Goal: Transaction & Acquisition: Purchase product/service

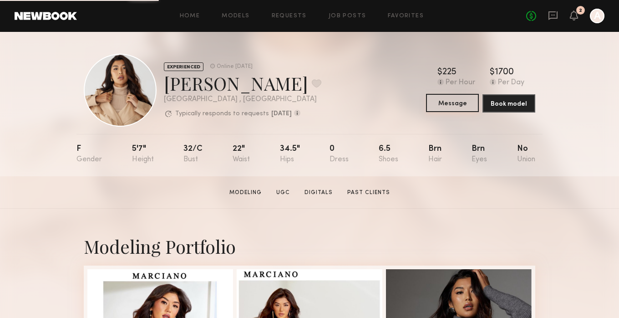
click at [449, 106] on button "Message" at bounding box center [452, 103] width 53 height 18
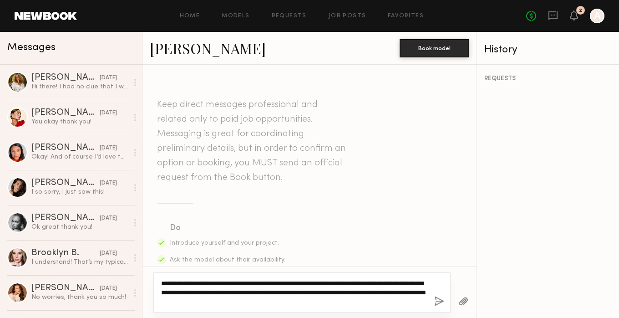
click at [404, 292] on textarea "**********" at bounding box center [294, 292] width 266 height 27
click at [343, 301] on textarea "**********" at bounding box center [294, 292] width 266 height 27
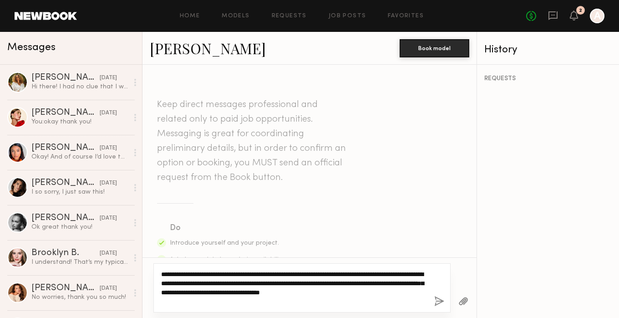
type textarea "**********"
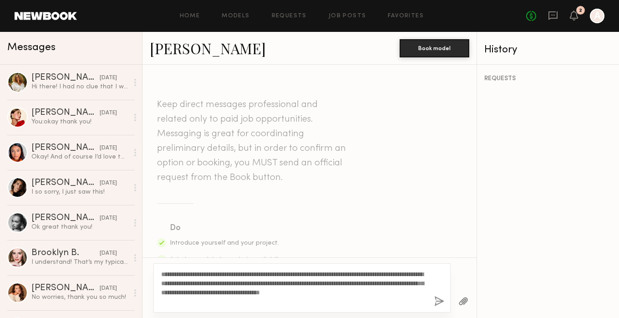
click at [440, 299] on button "button" at bounding box center [439, 301] width 10 height 11
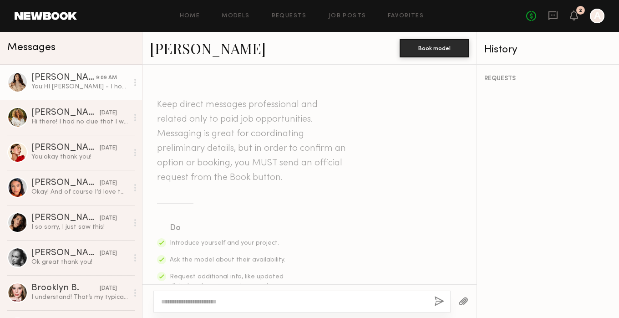
scroll to position [300, 0]
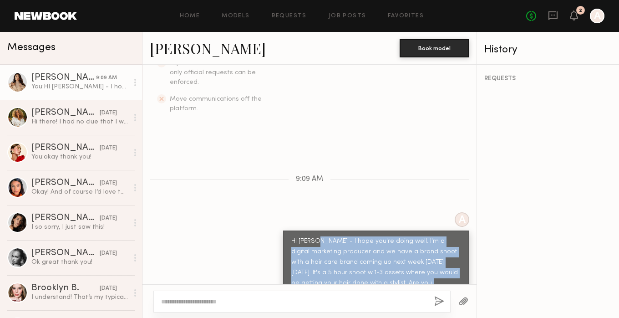
drag, startPoint x: 423, startPoint y: 265, endPoint x: 317, endPoint y: 224, distance: 113.0
click at [317, 236] on div "HI [PERSON_NAME] - I hope you're doing well. I'm a digital marketing producer a…" at bounding box center [376, 267] width 170 height 63
copy div "I hope you're doing well. I'm a digital marketing producer and we have a brand …"
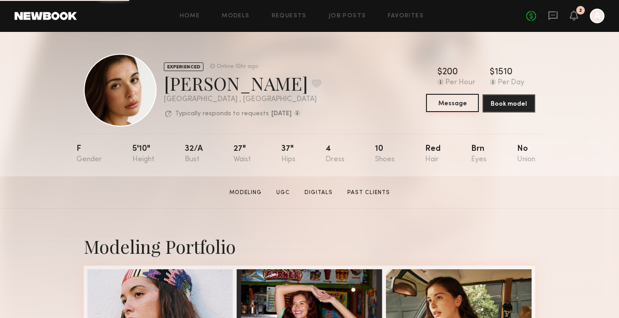
click at [443, 104] on button "Message" at bounding box center [452, 103] width 53 height 18
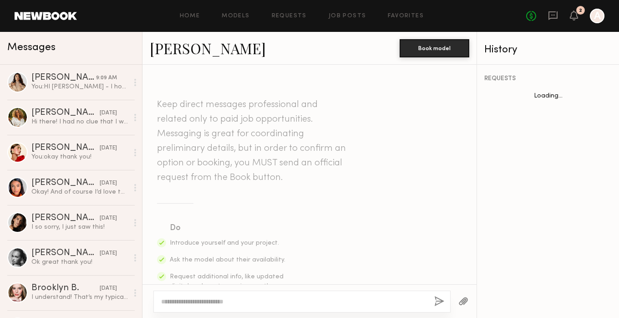
scroll to position [574, 0]
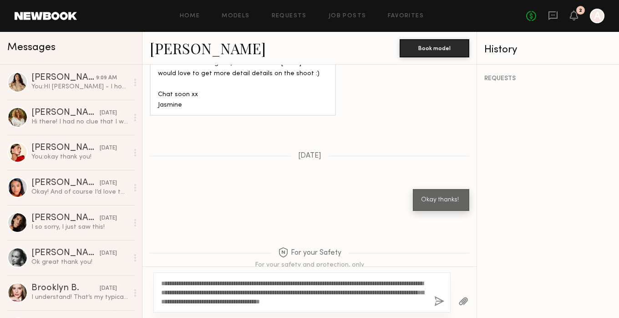
type textarea "**********"
click at [441, 301] on button "button" at bounding box center [439, 301] width 10 height 11
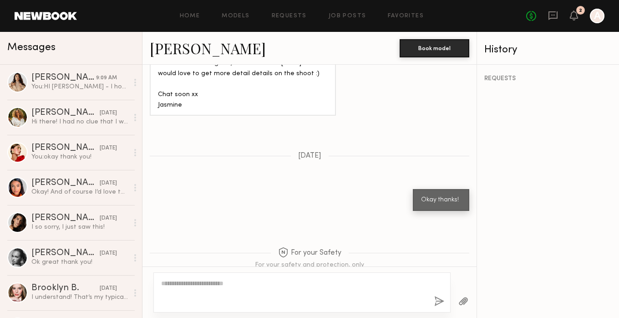
scroll to position [797, 0]
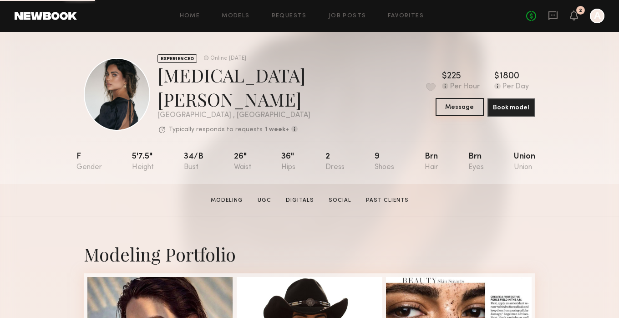
click at [442, 101] on button "Message" at bounding box center [460, 107] width 48 height 18
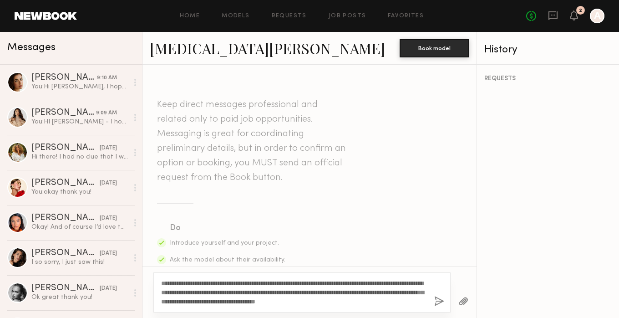
type textarea "**********"
click at [436, 300] on button "button" at bounding box center [439, 301] width 10 height 11
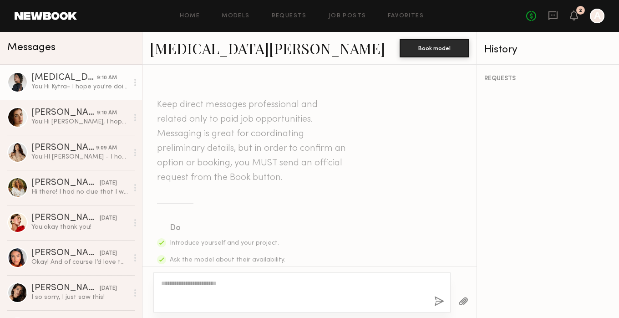
scroll to position [300, 0]
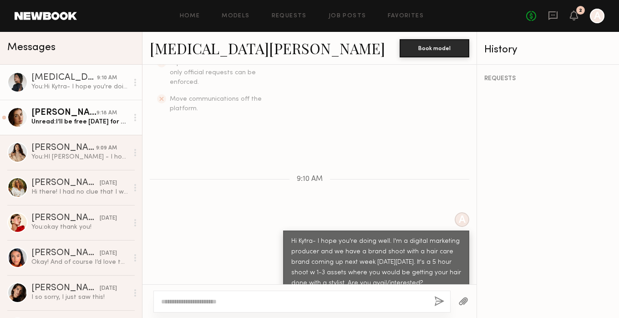
click at [72, 114] on div "[PERSON_NAME]" at bounding box center [63, 112] width 65 height 9
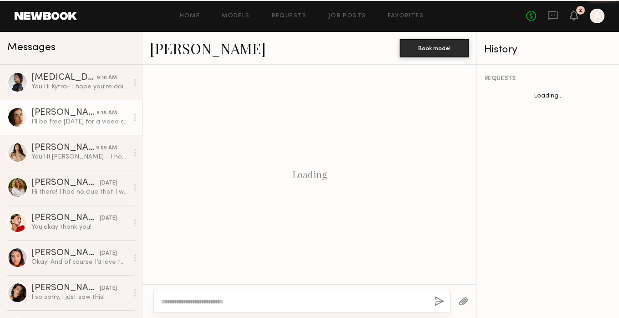
scroll to position [906, 0]
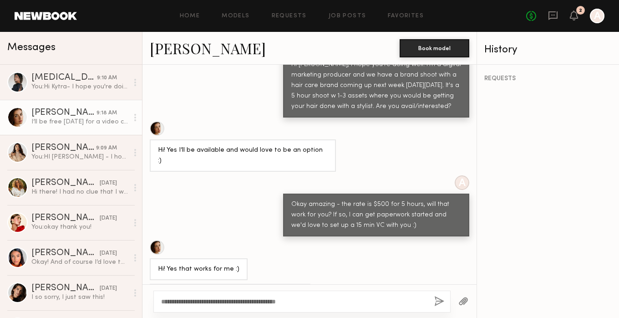
drag, startPoint x: 315, startPoint y: 303, endPoint x: 244, endPoint y: 299, distance: 71.1
click at [244, 299] on textarea "**********" at bounding box center [294, 301] width 266 height 9
drag, startPoint x: 274, startPoint y: 304, endPoint x: 193, endPoint y: 303, distance: 81.1
click at [193, 303] on textarea "**********" at bounding box center [294, 301] width 266 height 9
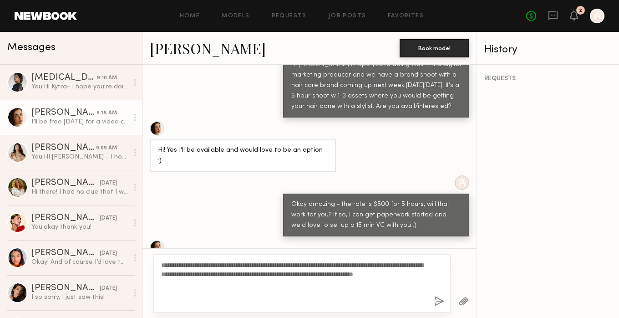
type textarea "**********"
click at [440, 300] on button "button" at bounding box center [439, 301] width 10 height 11
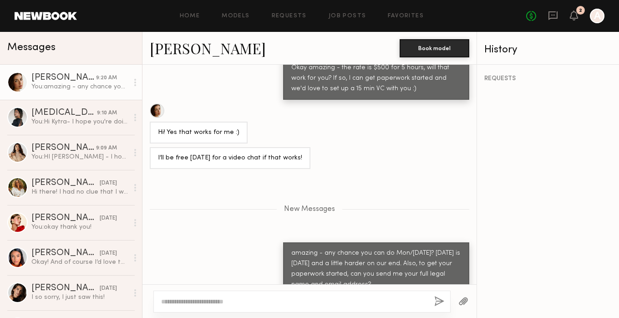
scroll to position [1089, 0]
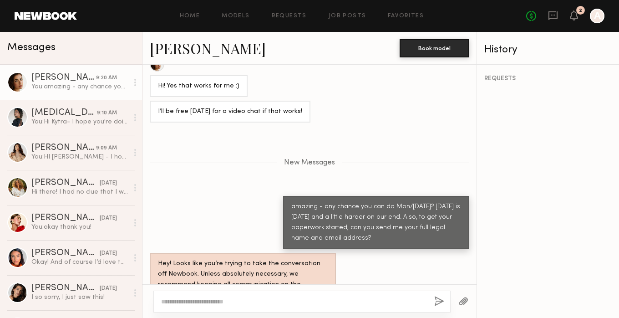
click at [49, 94] on link "Jasmine G. 9:20 AM You: amazing - any chance you can do Mon/Tues next week? Tom…" at bounding box center [71, 82] width 142 height 35
click at [67, 88] on div "You: amazing - any chance you can do Mon/Tues next week? Tomorrow is Saturday a…" at bounding box center [79, 86] width 97 height 9
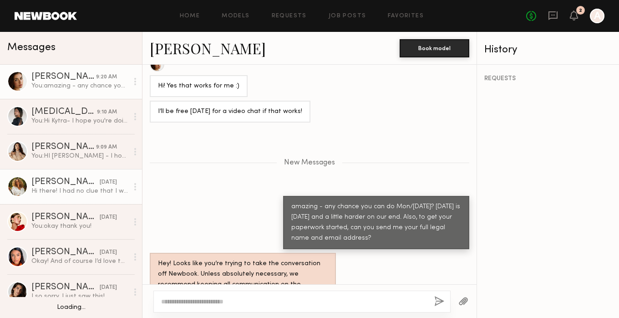
scroll to position [0, 0]
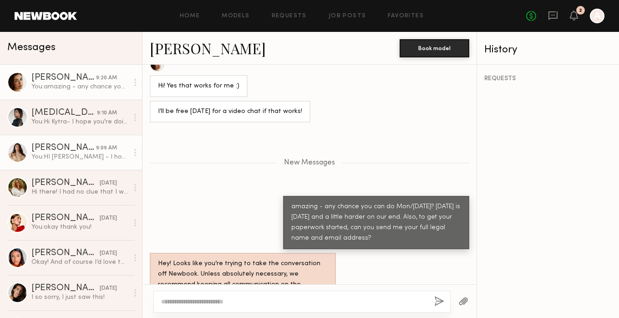
click at [57, 137] on link "Jenn L. 9:09 AM You: HI Jenn - I hope you're doing well. I'm a digital marketin…" at bounding box center [71, 152] width 142 height 35
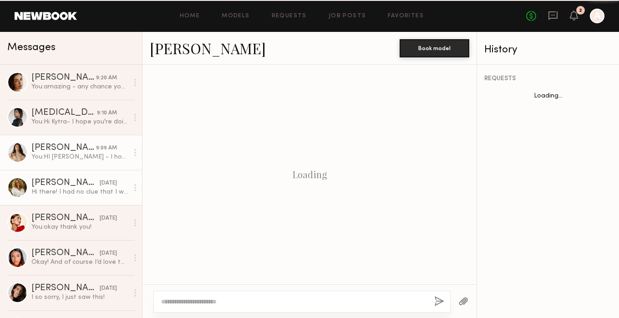
scroll to position [300, 0]
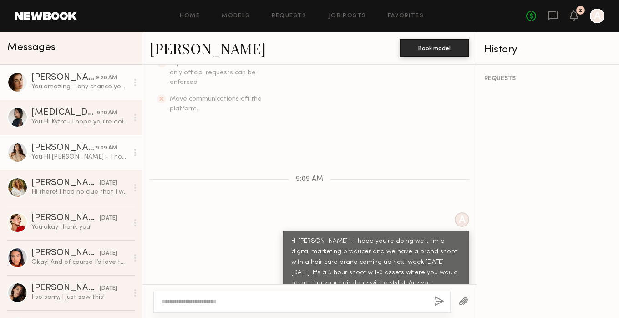
click at [47, 86] on div "You: amazing - any chance you can do Mon/Tues next week? Tomorrow is Saturday a…" at bounding box center [79, 86] width 97 height 9
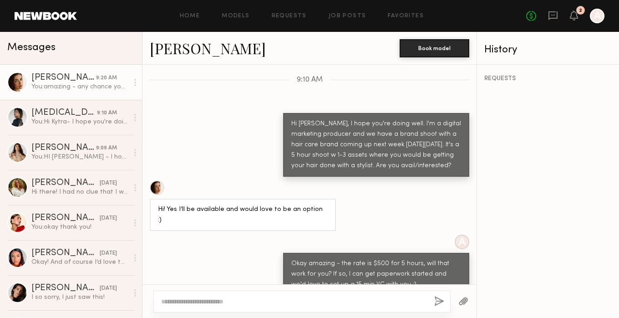
scroll to position [1019, 0]
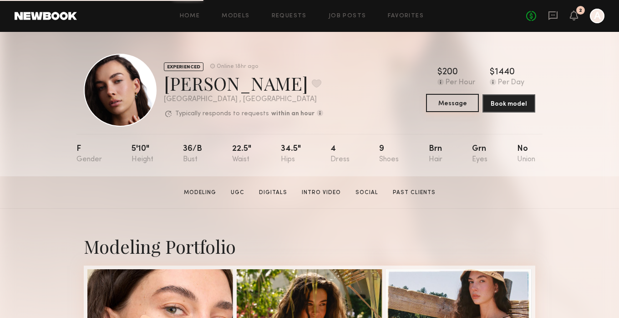
click at [450, 108] on button "Message" at bounding box center [452, 103] width 53 height 18
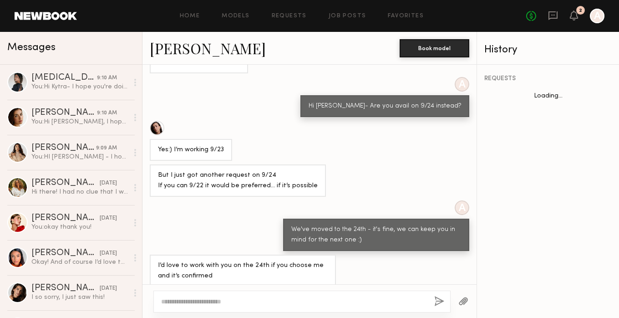
scroll to position [556, 0]
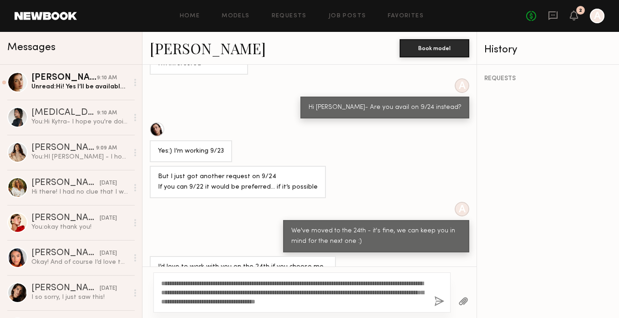
drag, startPoint x: 368, startPoint y: 284, endPoint x: 268, endPoint y: 285, distance: 100.2
click at [270, 285] on textarea "**********" at bounding box center [294, 292] width 266 height 27
click at [332, 300] on textarea "**********" at bounding box center [294, 292] width 266 height 27
type textarea "**********"
click at [435, 300] on button "button" at bounding box center [439, 301] width 10 height 11
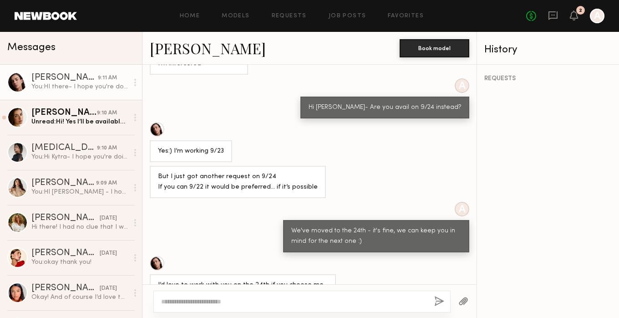
scroll to position [780, 0]
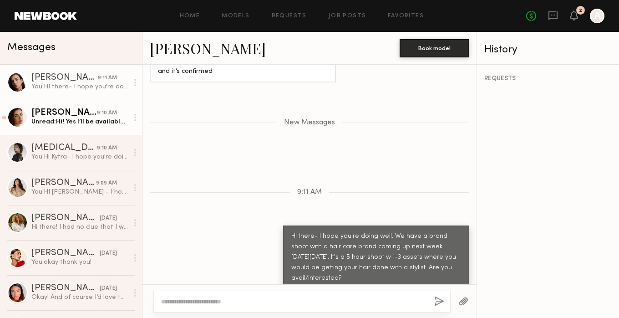
click at [103, 132] on link "Jasmine G. 9:10 AM Unread: Hi! Yes I’ll be available and would love to be an op…" at bounding box center [71, 117] width 142 height 35
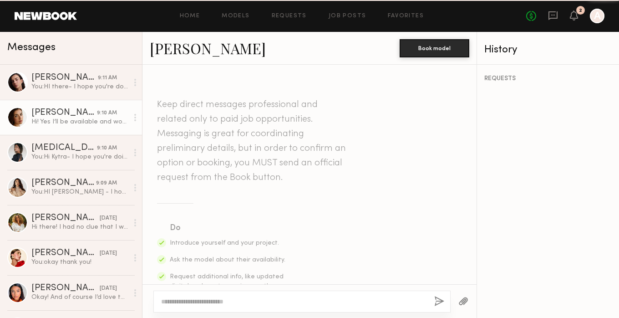
scroll to position [754, 0]
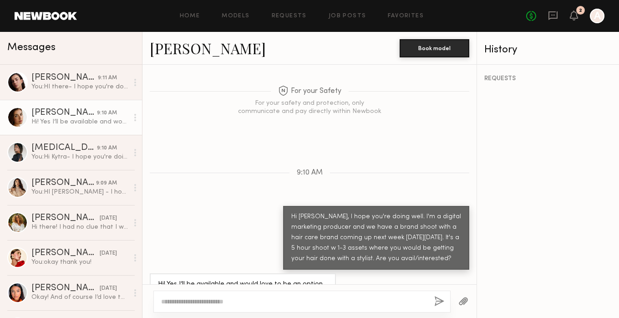
click at [246, 305] on textarea at bounding box center [294, 301] width 266 height 9
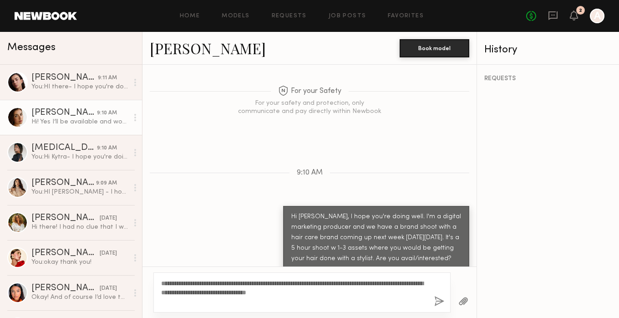
type textarea "**********"
click at [447, 301] on div "**********" at bounding box center [301, 292] width 297 height 40
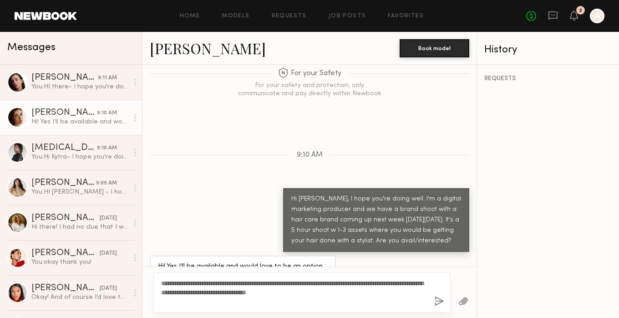
click at [439, 302] on button "button" at bounding box center [439, 301] width 10 height 11
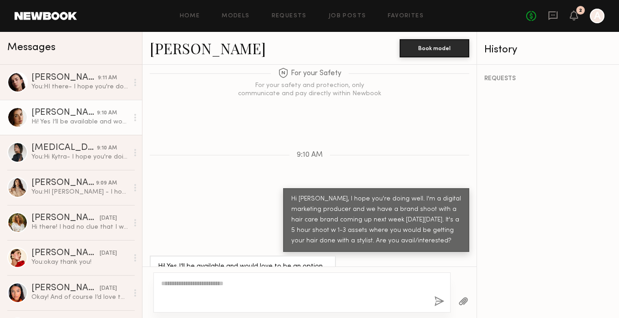
scroll to position [887, 0]
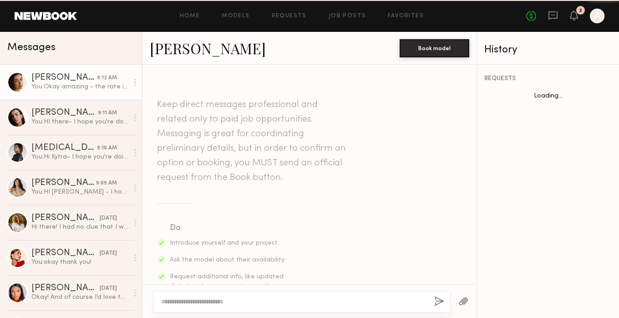
scroll to position [818, 0]
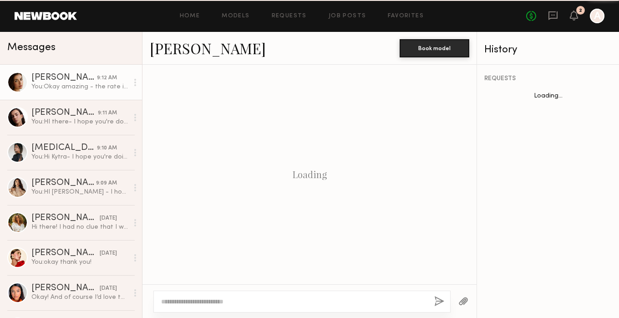
scroll to position [818, 0]
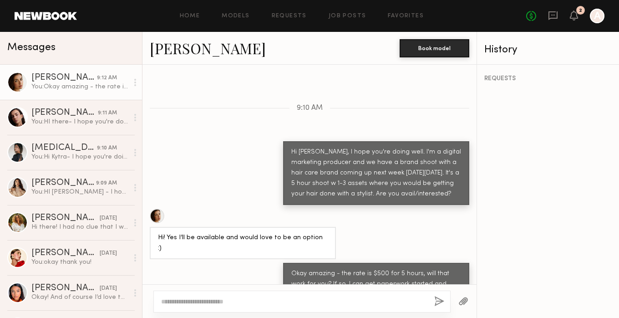
click at [163, 37] on div "[PERSON_NAME] Book model" at bounding box center [310, 48] width 334 height 33
click at [172, 50] on link "[PERSON_NAME]" at bounding box center [208, 48] width 116 height 20
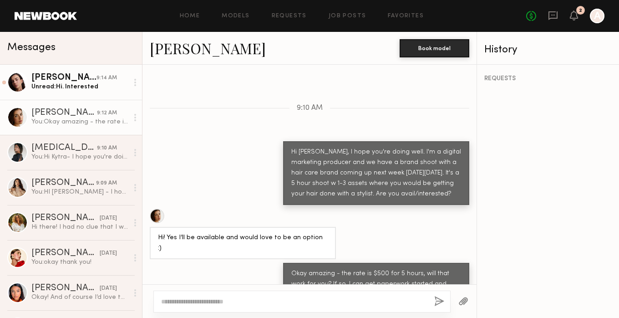
click at [44, 98] on link "[PERSON_NAME] 9:14 AM Unread: Hi. Interested" at bounding box center [71, 82] width 142 height 35
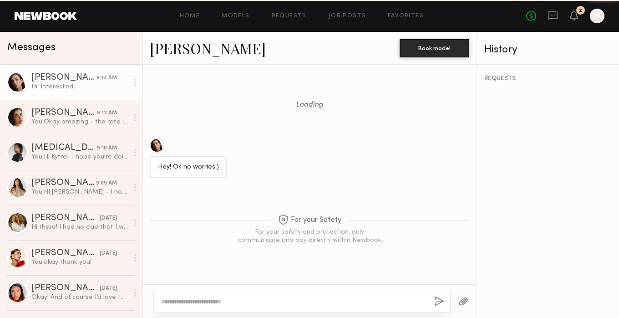
scroll to position [584, 0]
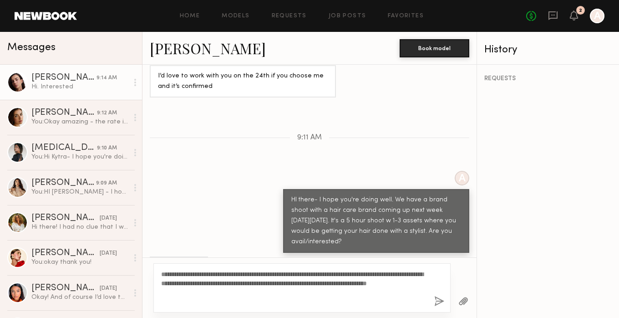
type textarea "**********"
click at [438, 299] on button "button" at bounding box center [439, 301] width 10 height 11
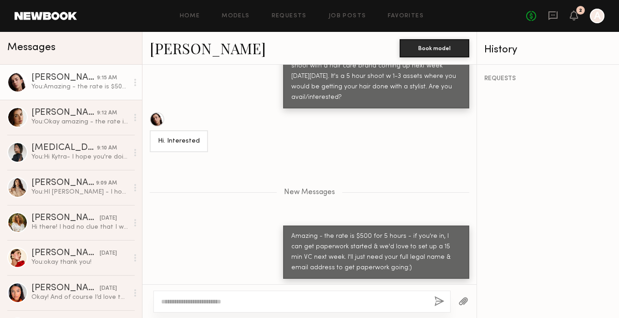
scroll to position [785, 0]
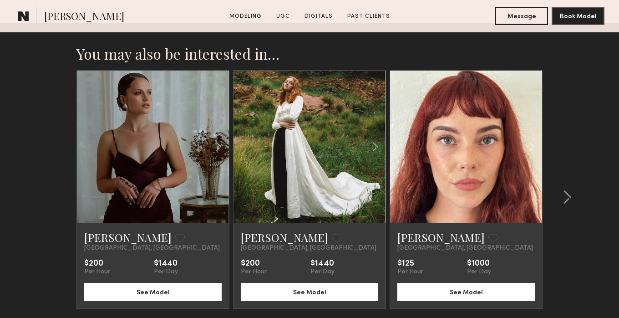
scroll to position [1984, 0]
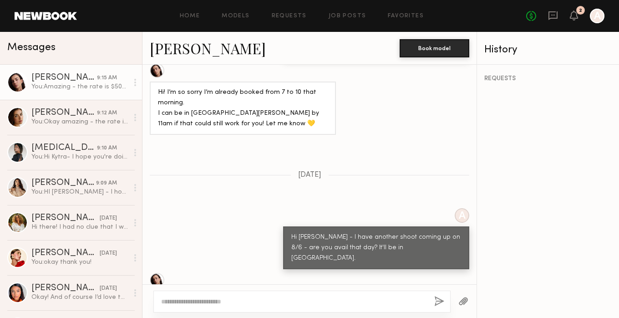
scroll to position [2029, 0]
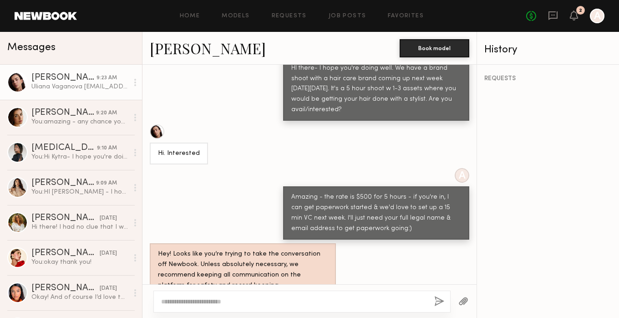
scroll to position [2153, 0]
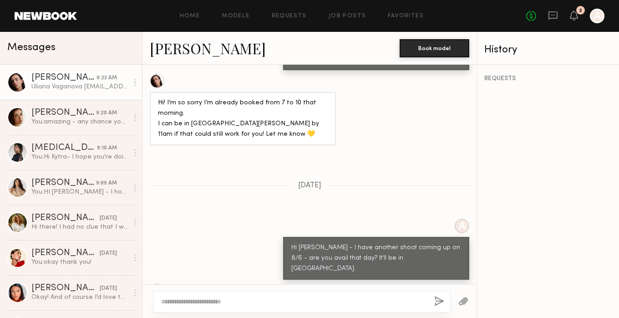
scroll to position [2083, 0]
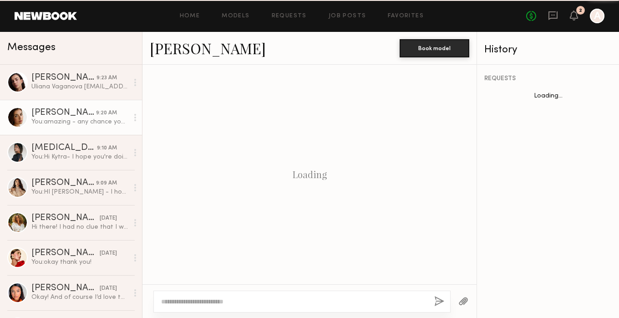
scroll to position [1019, 0]
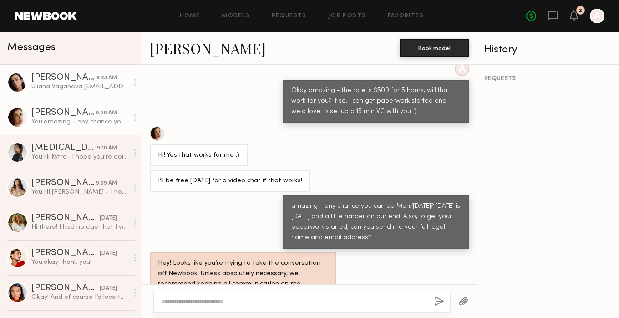
click at [66, 88] on div "Uliana Vaganova uliana@myyahoo.com" at bounding box center [79, 86] width 97 height 9
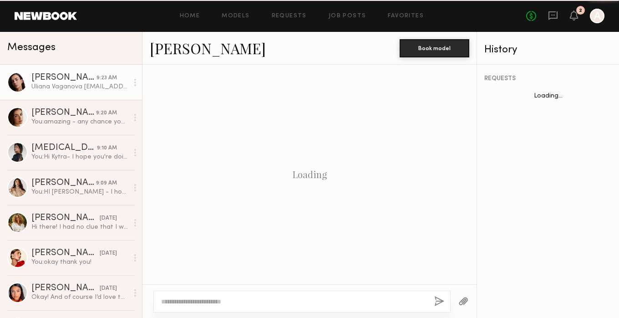
scroll to position [509, 0]
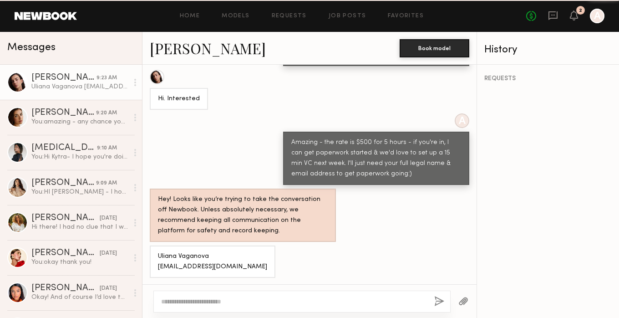
click at [163, 257] on div "Uliana Vaganova [EMAIL_ADDRESS][DOMAIN_NAME]" at bounding box center [213, 261] width 126 height 32
click at [206, 301] on textarea at bounding box center [294, 301] width 266 height 9
click at [206, 301] on textarea "*" at bounding box center [294, 301] width 266 height 9
click at [217, 297] on textarea "*" at bounding box center [294, 301] width 266 height 9
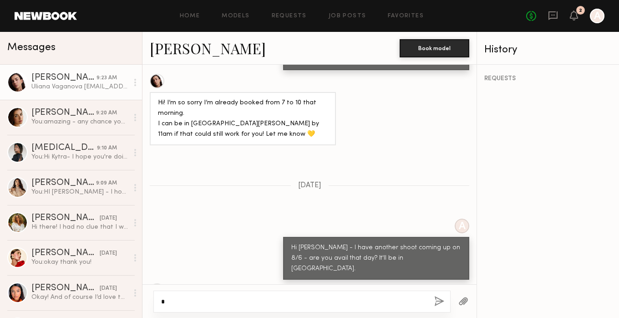
scroll to position [2083, 0]
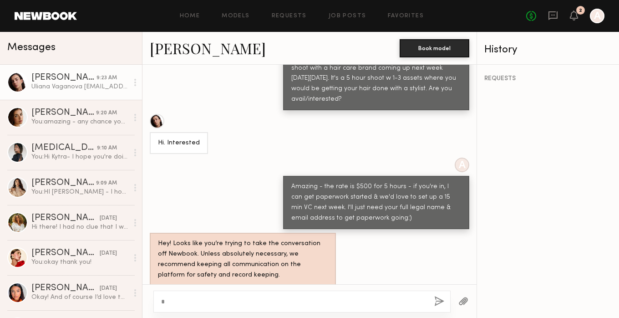
drag, startPoint x: 222, startPoint y: 268, endPoint x: 158, endPoint y: 256, distance: 64.7
click at [158, 295] on div "Uliana Vaganova uliana@myyahoo.com" at bounding box center [212, 305] width 109 height 21
copy div "Uliana Vaganova uliana@myyahoo.com"
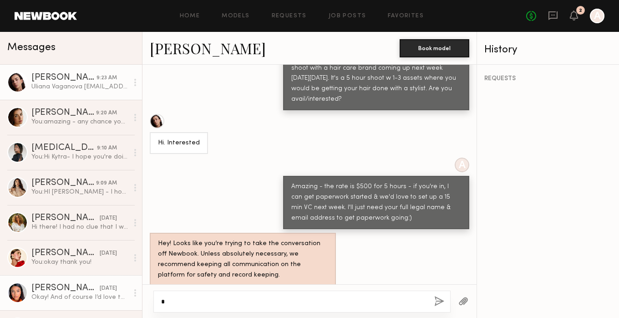
drag, startPoint x: 178, startPoint y: 302, endPoint x: 125, endPoint y: 276, distance: 59.5
click at [128, 301] on div "Messages Uliana V. 9:23 AM Uliana Vaganova uliana@myyahoo.com Jasmine G. 9:20 A…" at bounding box center [309, 175] width 619 height 286
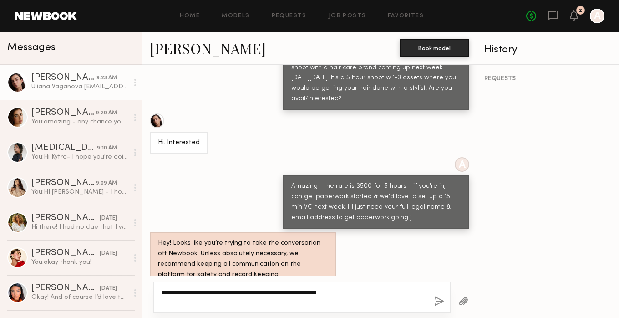
type textarea "**********"
click at [438, 298] on button "button" at bounding box center [439, 301] width 10 height 11
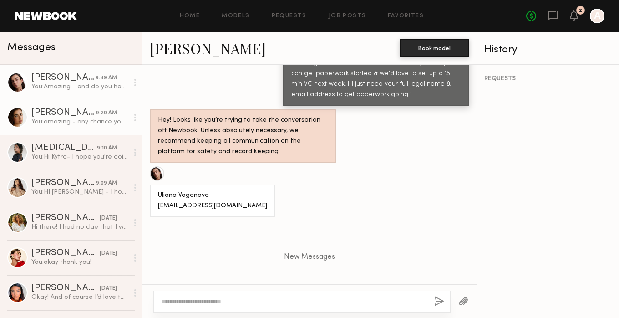
click at [67, 117] on div "[PERSON_NAME]" at bounding box center [63, 112] width 65 height 9
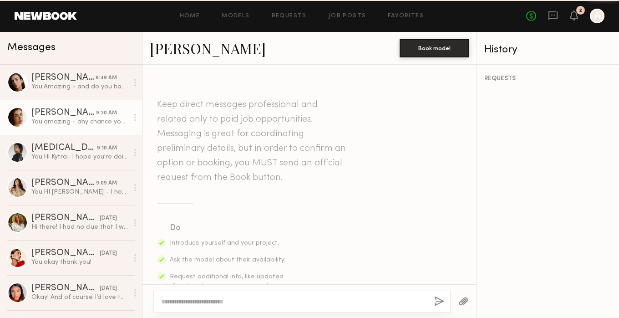
scroll to position [1019, 0]
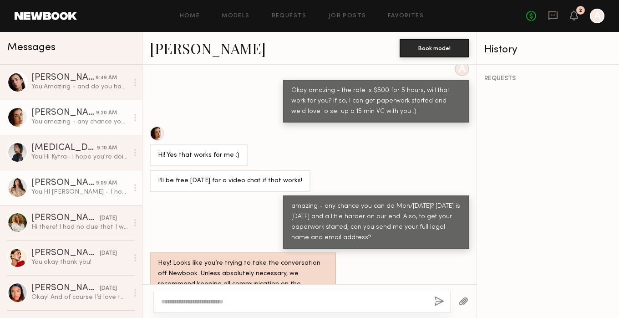
click at [85, 195] on div "You: HI Jenn - I hope you're doing well. I'm a digital marketing producer and w…" at bounding box center [79, 192] width 97 height 9
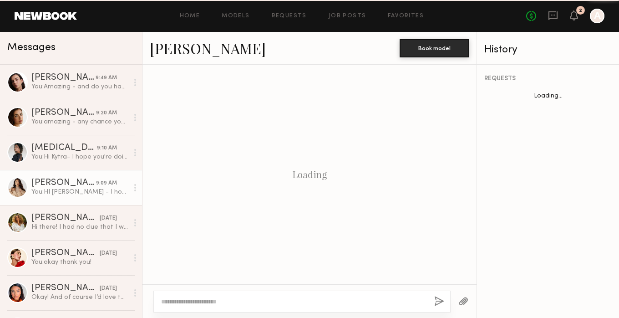
scroll to position [300, 0]
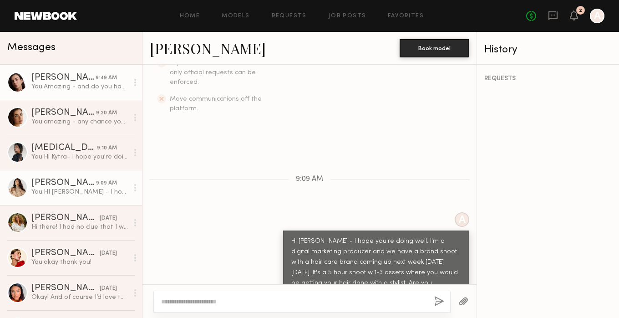
click at [83, 81] on div "[PERSON_NAME]" at bounding box center [63, 77] width 64 height 9
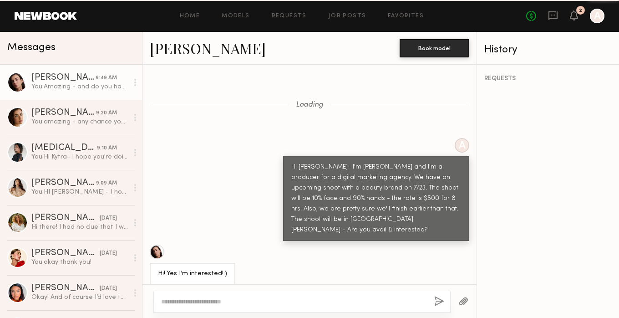
scroll to position [2138, 0]
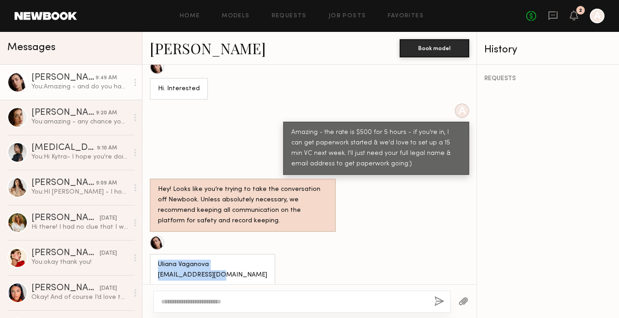
drag, startPoint x: 222, startPoint y: 228, endPoint x: 148, endPoint y: 222, distance: 74.0
click at [148, 235] on div "Uliana Vaganova uliana@myyahoo.com" at bounding box center [310, 260] width 334 height 51
copy div "Uliana Vaganova uliana@myyahoo.com"
click at [235, 285] on div at bounding box center [310, 301] width 334 height 34
click at [221, 298] on textarea at bounding box center [294, 301] width 266 height 9
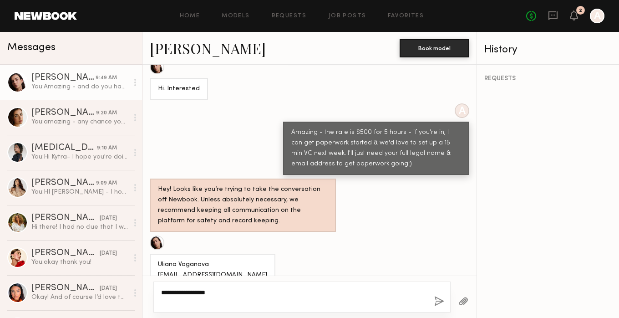
type textarea "**********"
click at [436, 308] on div "**********" at bounding box center [301, 296] width 297 height 31
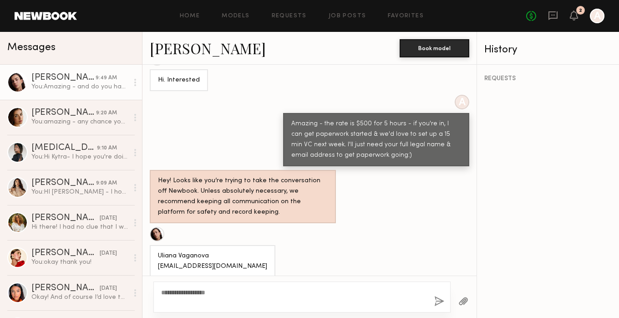
click at [435, 303] on button "button" at bounding box center [439, 301] width 10 height 11
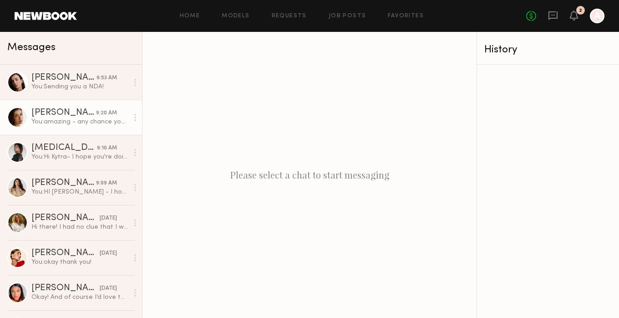
click at [67, 116] on div "[PERSON_NAME]" at bounding box center [63, 112] width 65 height 9
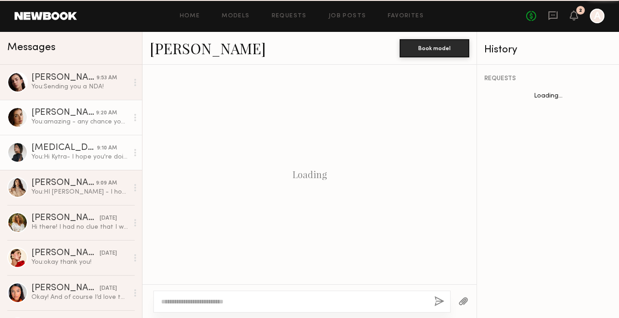
scroll to position [1019, 0]
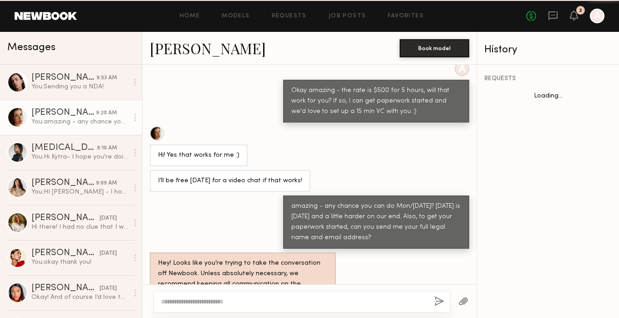
click at [56, 86] on div "You: Sending you a NDA!" at bounding box center [79, 86] width 97 height 9
click at [61, 85] on div "You: Sending you a NDA!" at bounding box center [79, 86] width 97 height 9
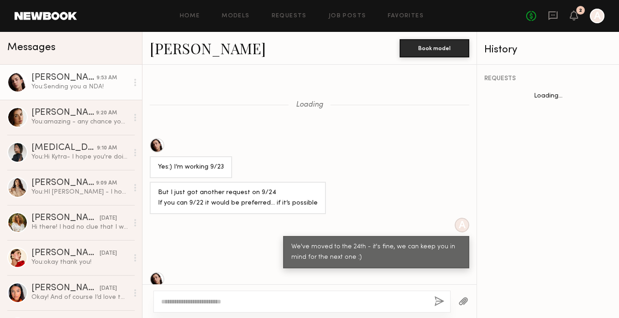
scroll to position [509, 0]
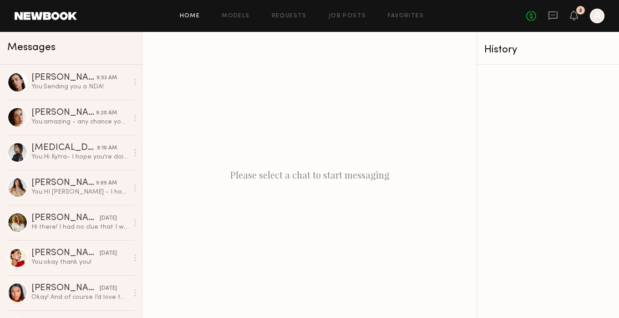
click at [190, 18] on link "Home" at bounding box center [190, 16] width 20 height 6
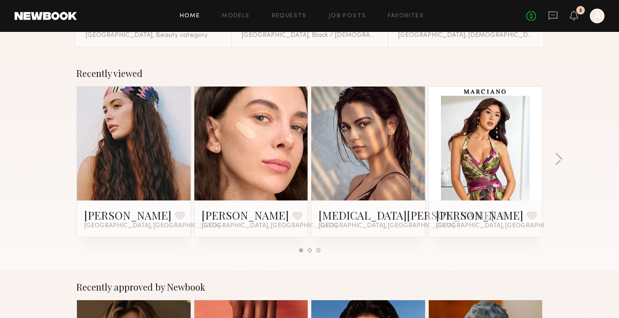
scroll to position [304, 0]
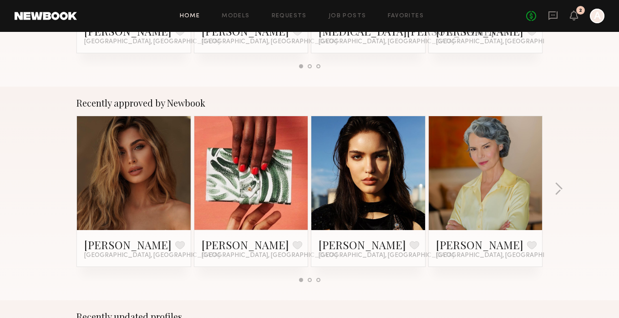
click at [126, 144] on link at bounding box center [134, 173] width 56 height 114
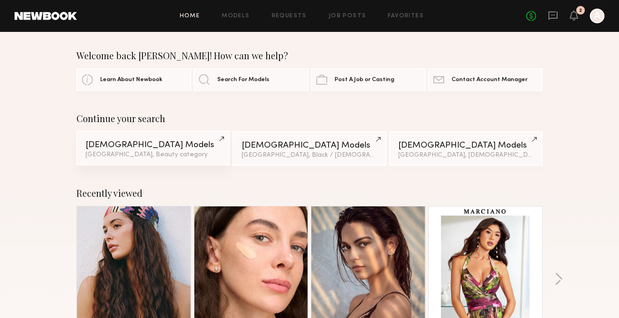
click at [127, 137] on link "Female Models Los Angeles, Beauty category" at bounding box center [152, 148] width 153 height 35
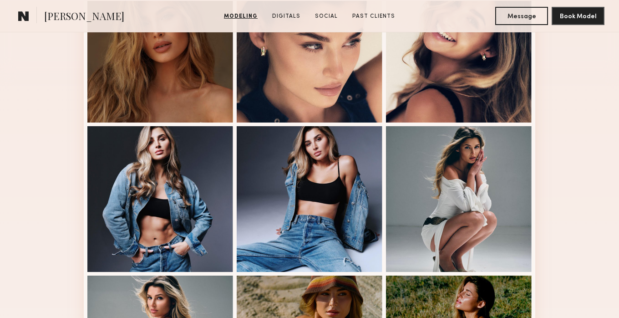
scroll to position [222, 0]
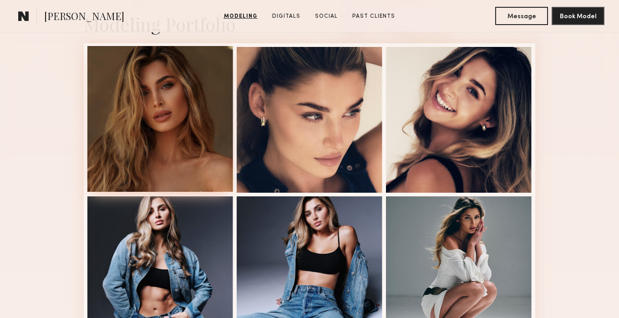
click at [180, 129] on div at bounding box center [160, 119] width 146 height 146
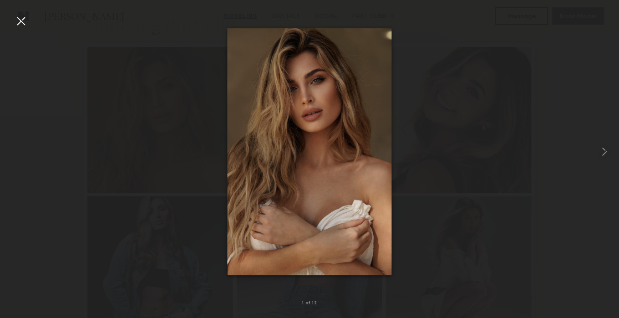
click at [21, 23] on div at bounding box center [21, 21] width 15 height 15
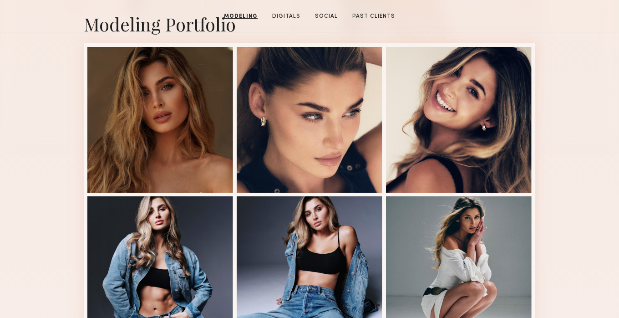
scroll to position [0, 0]
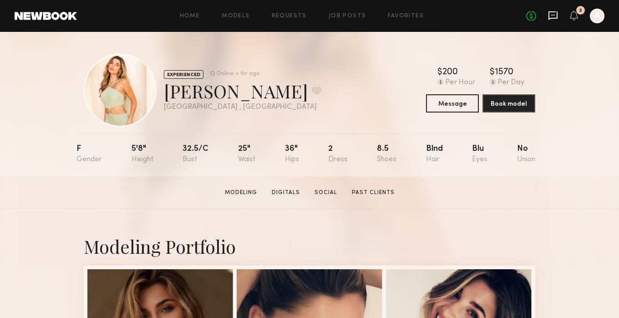
click at [554, 14] on icon at bounding box center [553, 15] width 10 height 10
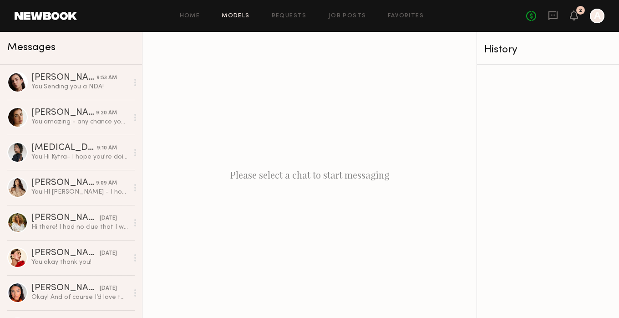
click at [239, 17] on link "Models" at bounding box center [236, 16] width 28 height 6
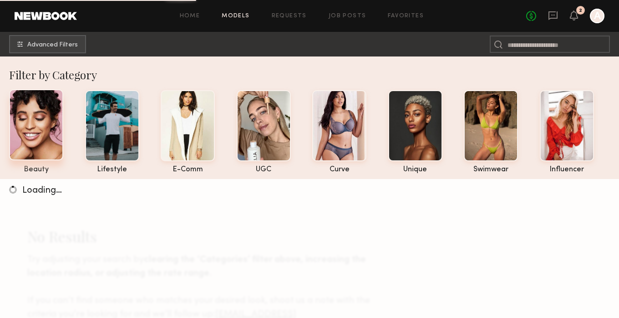
click at [51, 127] on div at bounding box center [36, 124] width 54 height 71
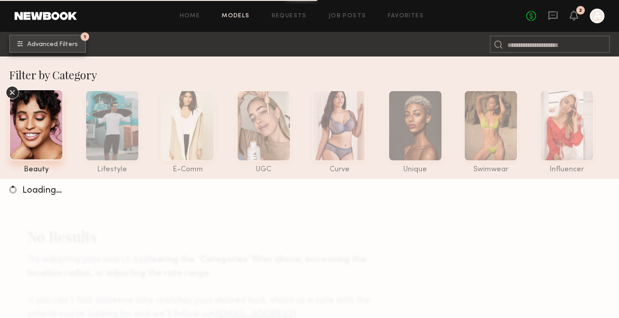
click at [59, 46] on span "Advanced Filters" at bounding box center [52, 44] width 51 height 6
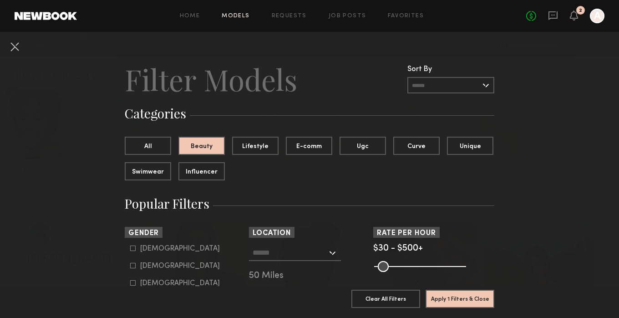
click at [134, 266] on icon at bounding box center [132, 265] width 5 height 5
type input "**"
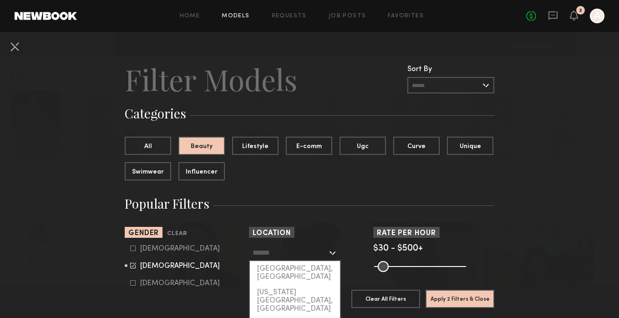
click at [264, 259] on input "text" at bounding box center [290, 251] width 75 height 15
click at [268, 271] on div "[GEOGRAPHIC_DATA], [GEOGRAPHIC_DATA]" at bounding box center [295, 273] width 90 height 24
type input "**********"
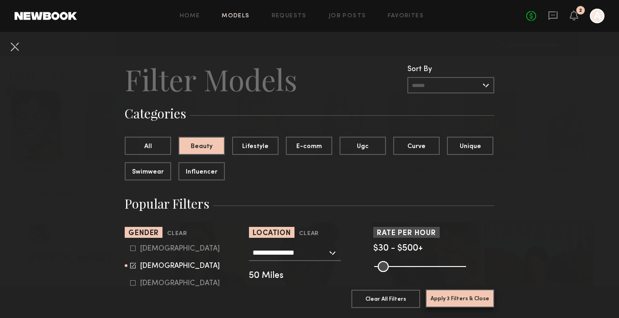
click at [460, 300] on button "Apply 3 Filters & Close" at bounding box center [460, 298] width 69 height 18
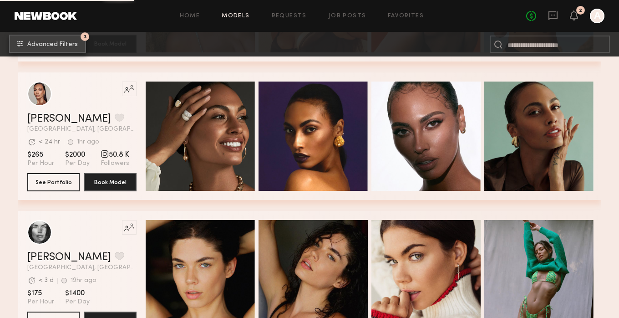
scroll to position [1385, 0]
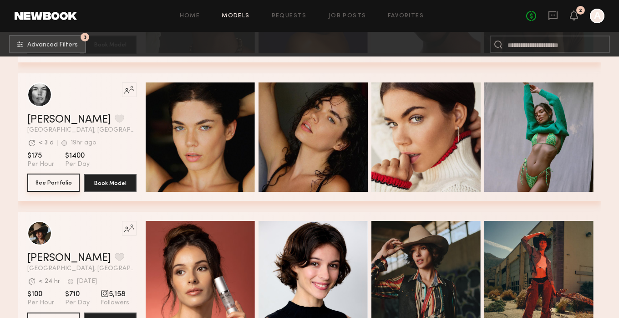
click at [50, 177] on button "See Portfolio" at bounding box center [53, 182] width 52 height 18
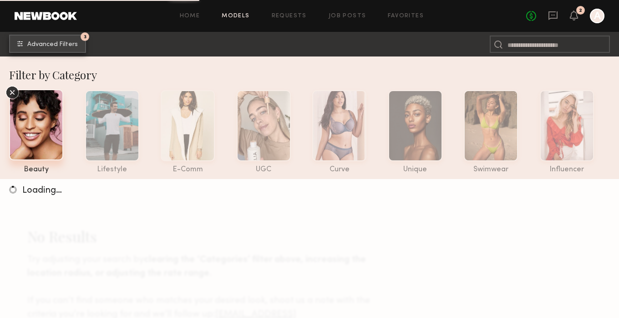
click at [46, 45] on span "Advanced Filters" at bounding box center [52, 44] width 51 height 6
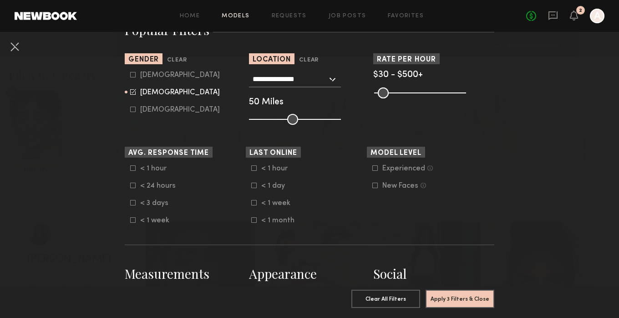
scroll to position [124, 0]
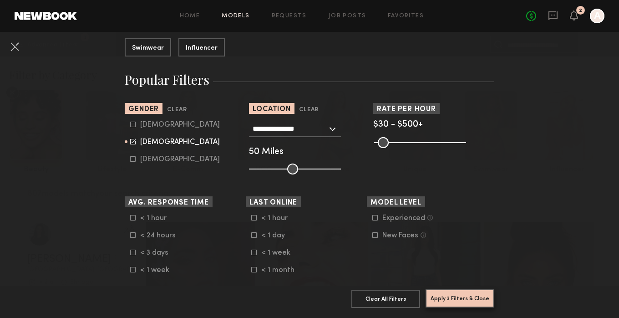
click at [467, 300] on button "Apply 3 Filters & Close" at bounding box center [460, 298] width 69 height 18
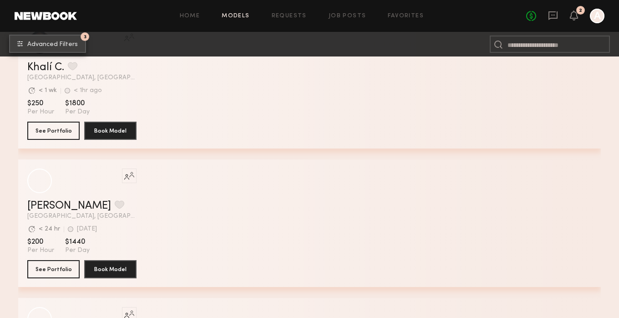
scroll to position [2242, 0]
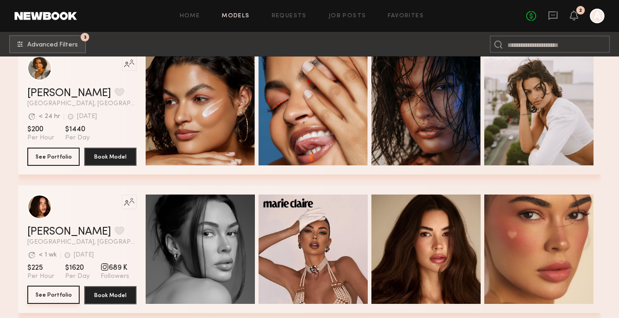
click at [52, 295] on button "See Portfolio" at bounding box center [53, 294] width 52 height 18
click at [57, 293] on button "See Portfolio" at bounding box center [53, 294] width 52 height 18
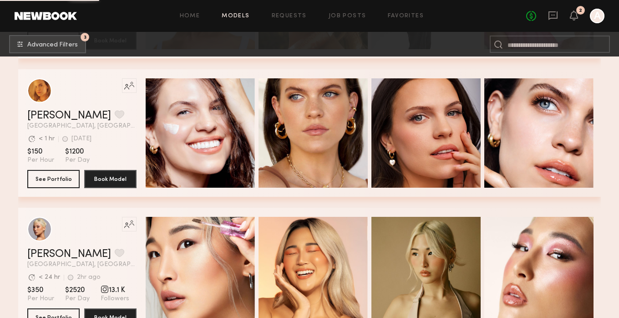
scroll to position [2919, 0]
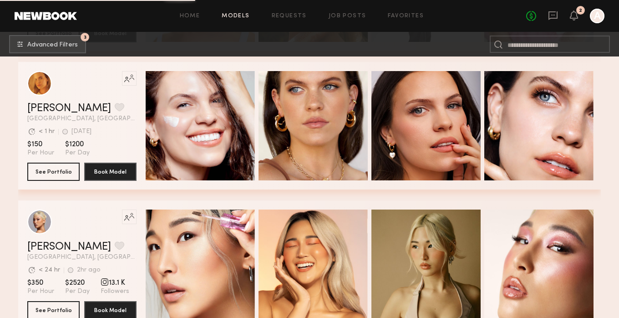
click at [41, 180] on section "Like this model’s look? Tap to explore similar talent profiles. Kat S. Favorite…" at bounding box center [81, 125] width 109 height 127
click at [43, 171] on button "See Portfolio" at bounding box center [53, 171] width 52 height 18
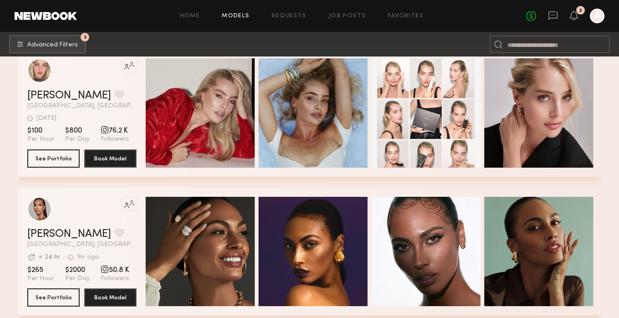
scroll to position [3731, 0]
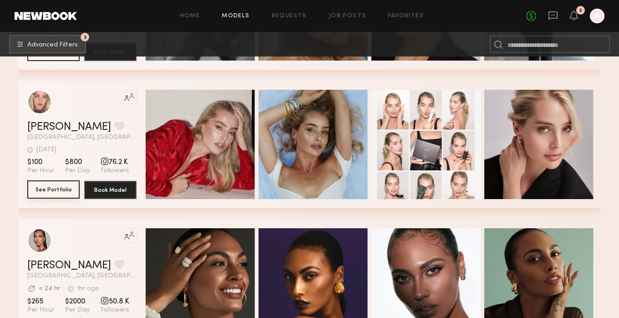
click at [51, 193] on button "See Portfolio" at bounding box center [53, 189] width 52 height 18
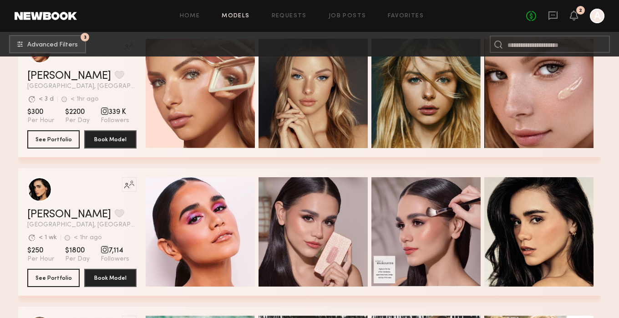
scroll to position [5997, 0]
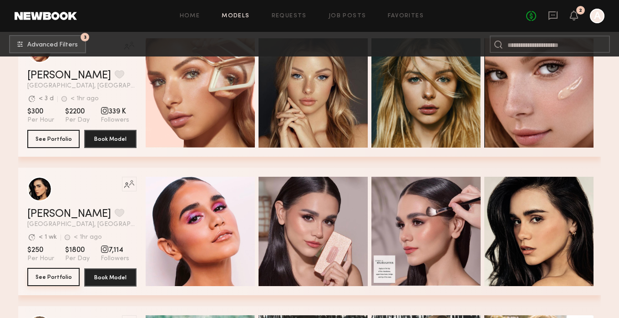
click at [47, 282] on button "See Portfolio" at bounding box center [53, 277] width 52 height 18
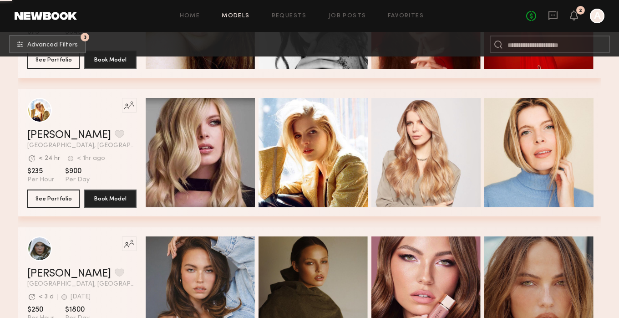
scroll to position [11109, 0]
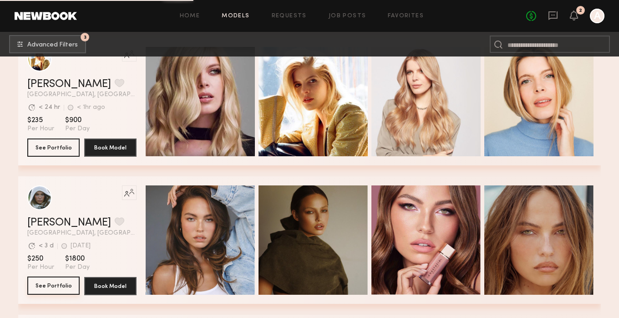
click at [48, 287] on button "See Portfolio" at bounding box center [53, 285] width 52 height 18
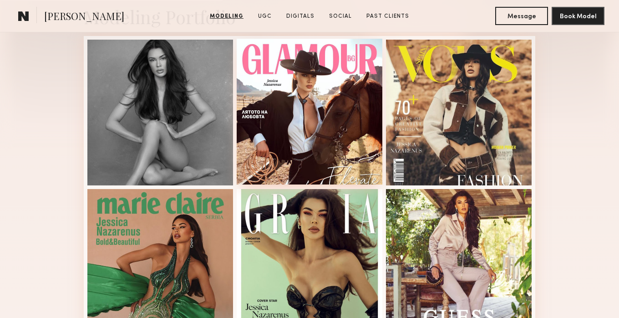
scroll to position [220, 0]
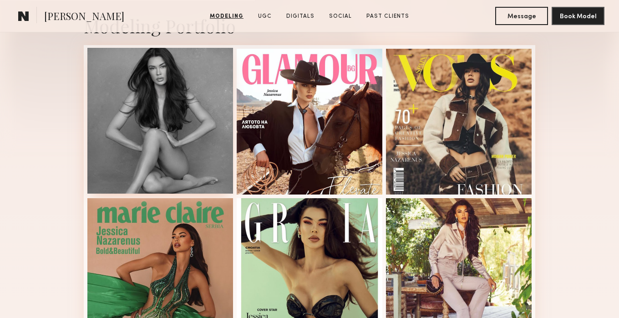
click at [165, 97] on div at bounding box center [160, 121] width 146 height 146
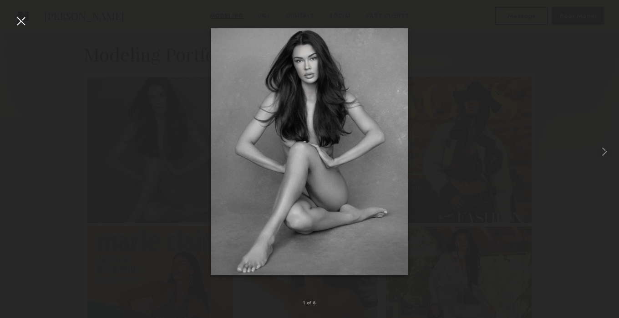
scroll to position [185, 0]
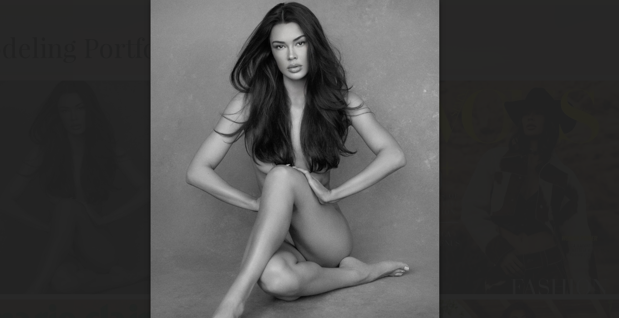
click at [122, 44] on div at bounding box center [309, 152] width 619 height 274
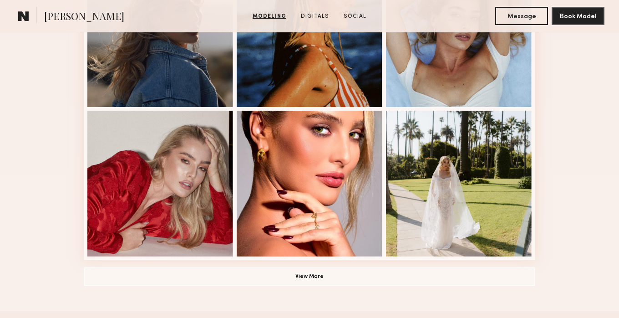
scroll to position [623, 0]
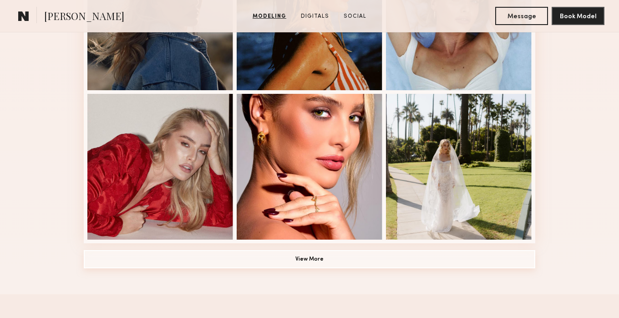
click at [301, 263] on button "View More" at bounding box center [310, 259] width 452 height 18
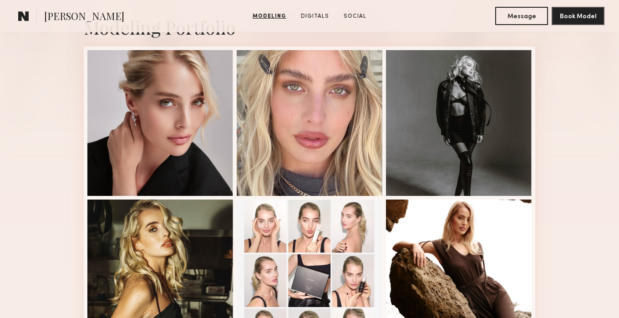
scroll to position [219, 0]
click at [350, 176] on div at bounding box center [310, 124] width 146 height 146
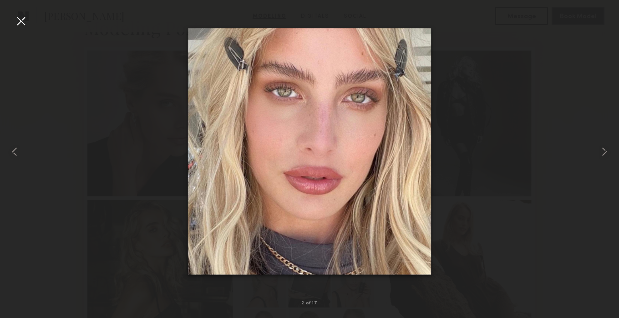
click at [24, 21] on div at bounding box center [21, 21] width 15 height 15
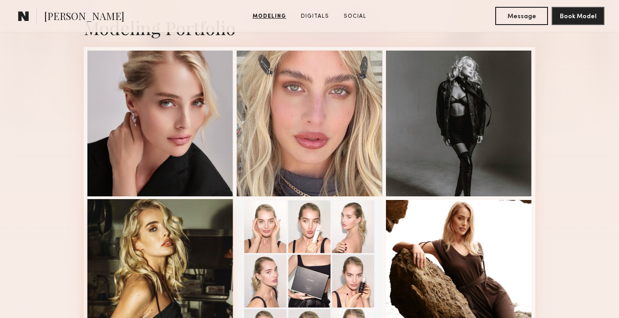
click at [169, 228] on div at bounding box center [160, 272] width 146 height 146
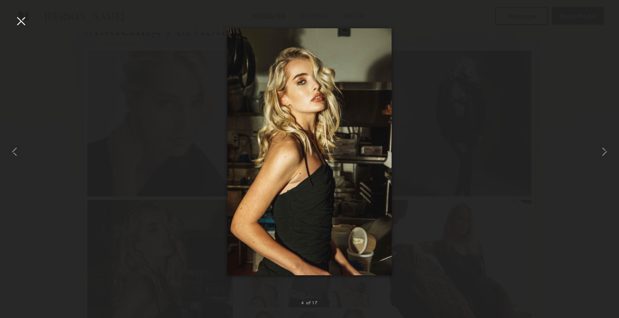
click at [24, 20] on div at bounding box center [21, 21] width 15 height 15
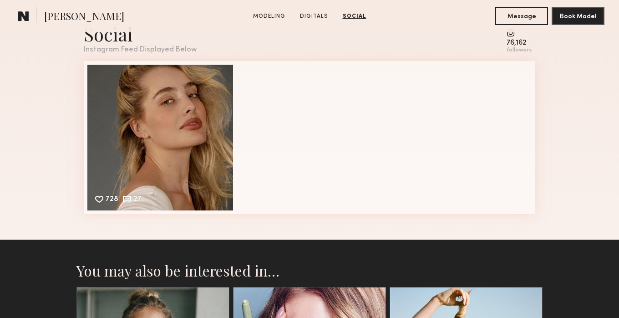
scroll to position [1582, 0]
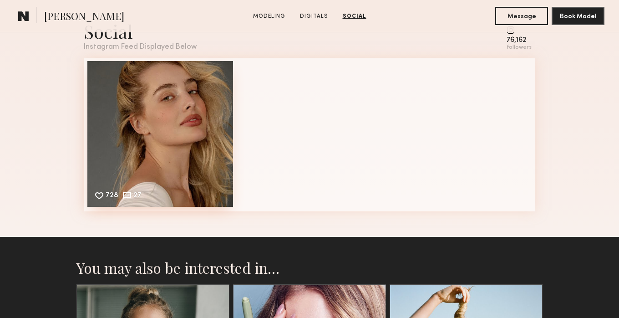
click at [191, 109] on div "728 27 Likes & comments displayed to show model’s engagement" at bounding box center [160, 134] width 146 height 146
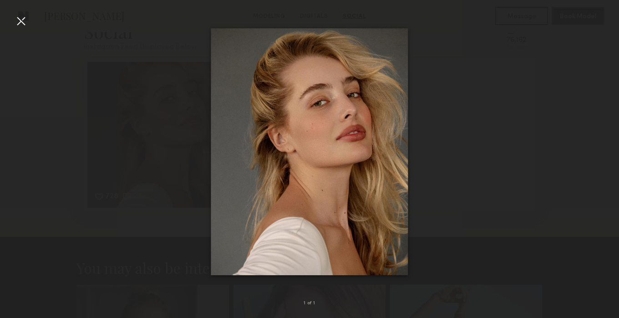
click at [18, 30] on div at bounding box center [309, 152] width 619 height 274
click at [28, 24] on div at bounding box center [309, 152] width 619 height 274
click at [19, 20] on div at bounding box center [21, 21] width 15 height 15
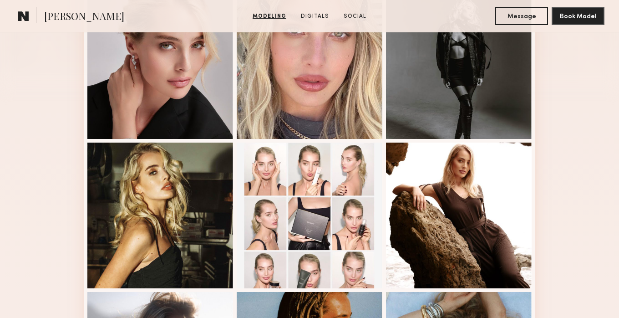
scroll to position [274, 0]
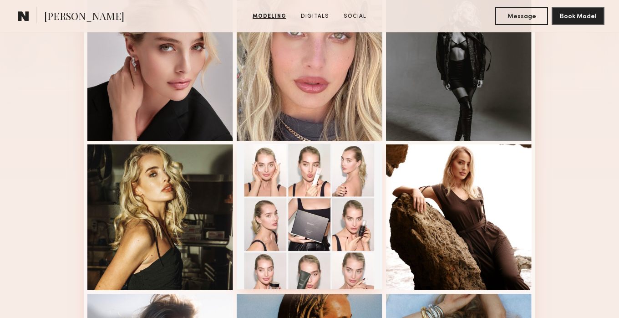
click at [344, 201] on div at bounding box center [310, 216] width 146 height 146
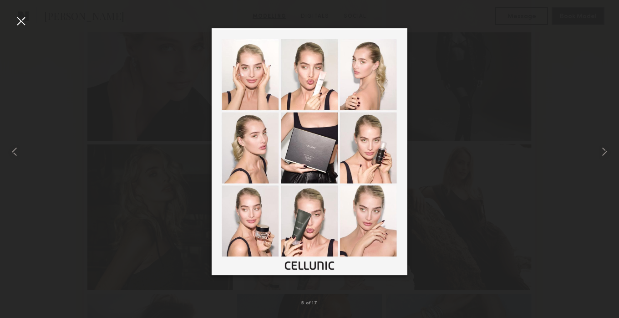
click at [22, 21] on div at bounding box center [21, 21] width 15 height 15
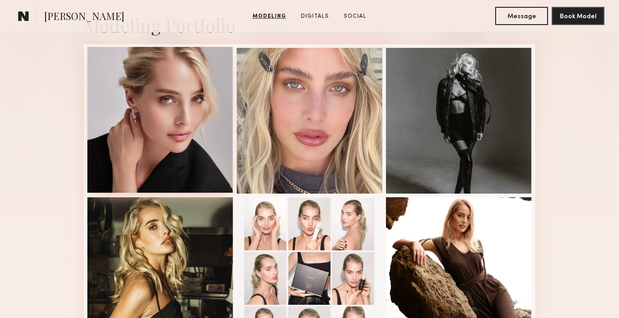
scroll to position [221, 0]
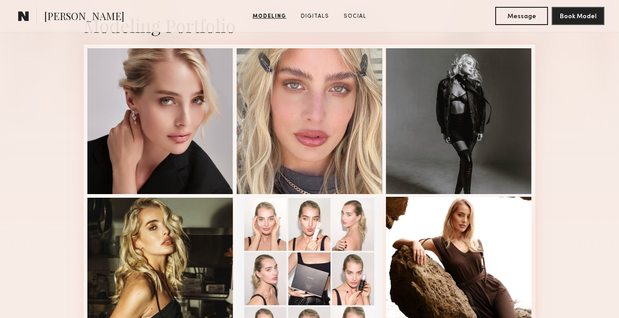
click at [443, 225] on div at bounding box center [459, 270] width 146 height 146
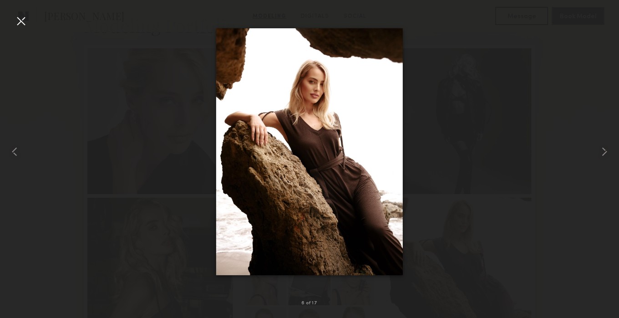
click at [18, 20] on div at bounding box center [21, 21] width 15 height 15
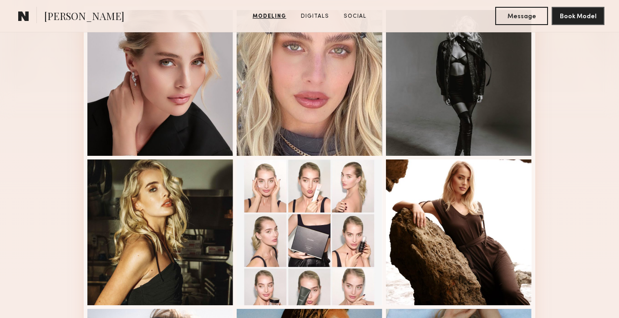
scroll to position [261, 0]
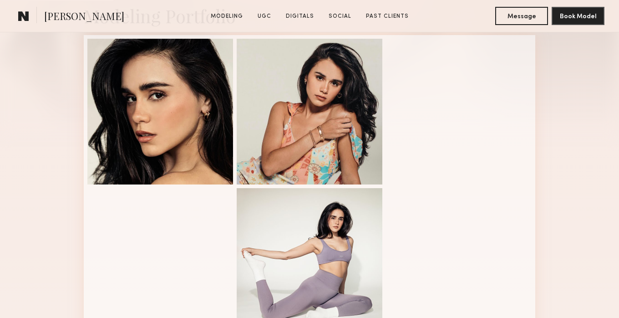
scroll to position [233, 0]
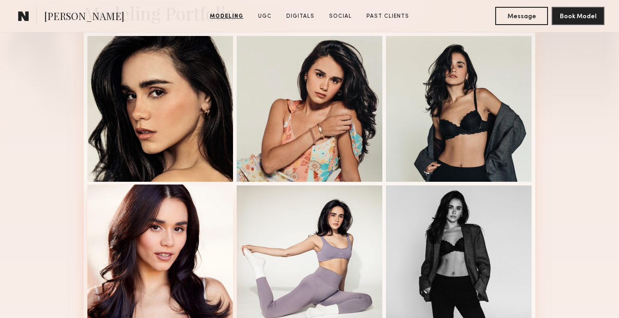
click at [165, 229] on div at bounding box center [160, 257] width 146 height 146
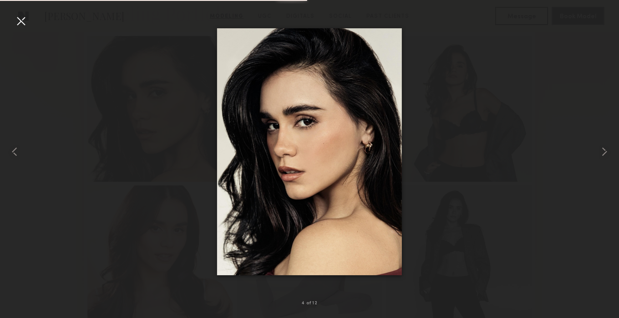
click at [20, 21] on div at bounding box center [21, 21] width 15 height 15
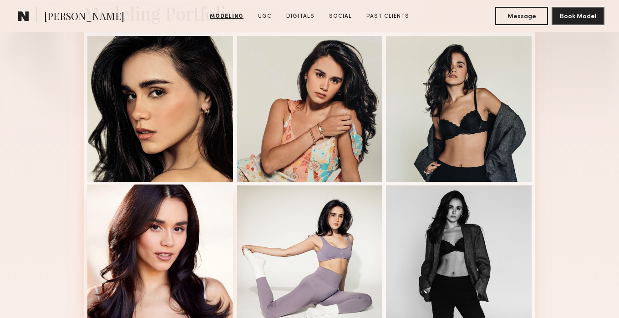
click at [103, 236] on div at bounding box center [160, 257] width 146 height 146
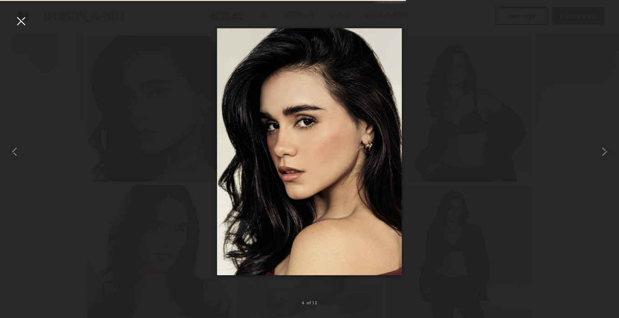
click at [16, 14] on div at bounding box center [21, 21] width 15 height 15
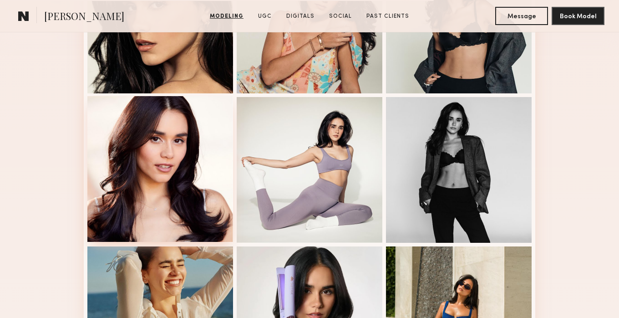
scroll to position [328, 0]
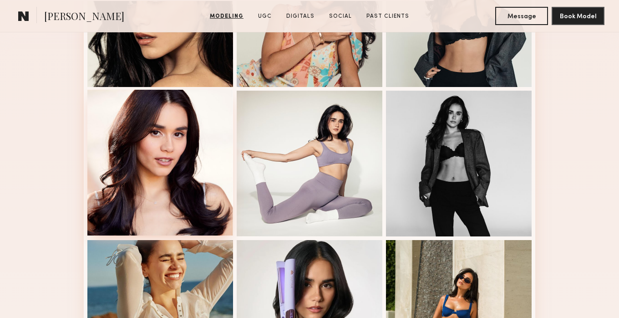
click at [158, 160] on div at bounding box center [160, 163] width 146 height 146
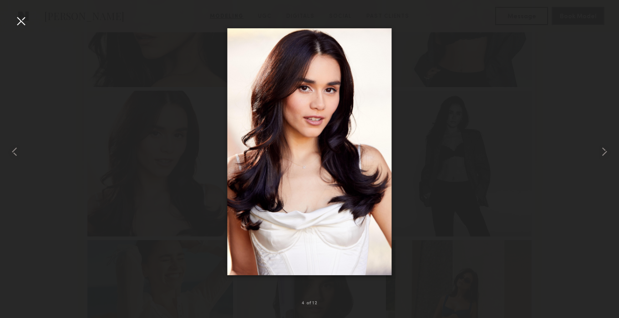
click at [24, 21] on div at bounding box center [21, 21] width 15 height 15
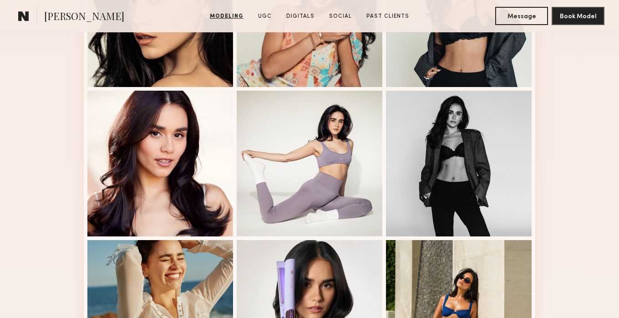
click at [74, 125] on div "Modeling Portfolio View More" at bounding box center [309, 235] width 619 height 709
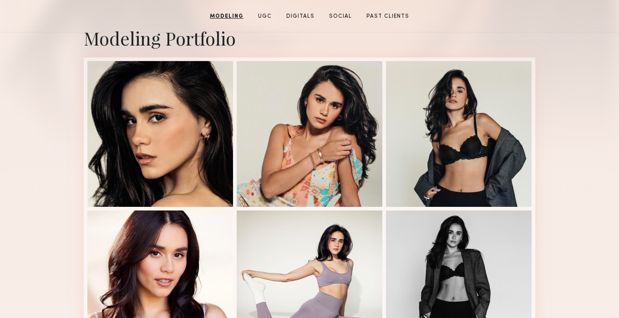
scroll to position [0, 0]
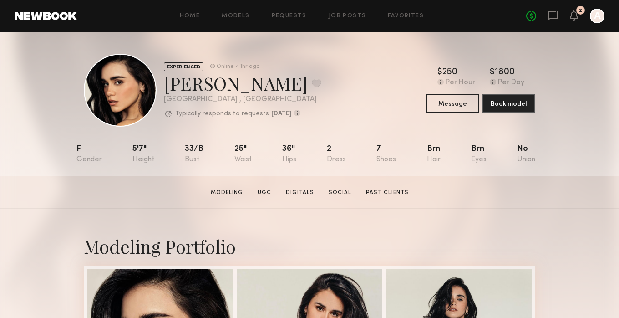
click at [384, 88] on div "EXPERIENCED Online < 1hr ago Priscilla P. Favorite Los Angeles , CA Typically r…" at bounding box center [310, 90] width 452 height 73
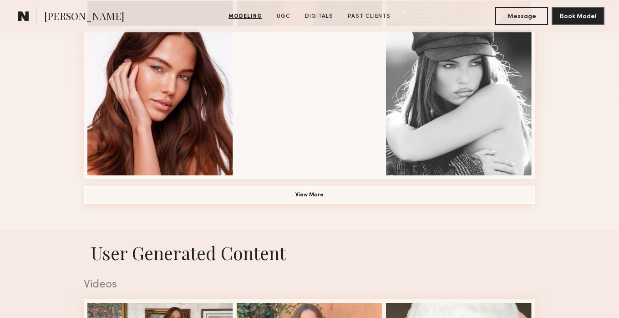
scroll to position [696, 0]
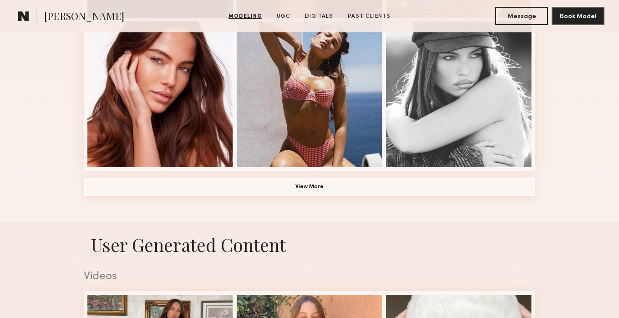
click at [313, 191] on button "View More" at bounding box center [310, 187] width 452 height 18
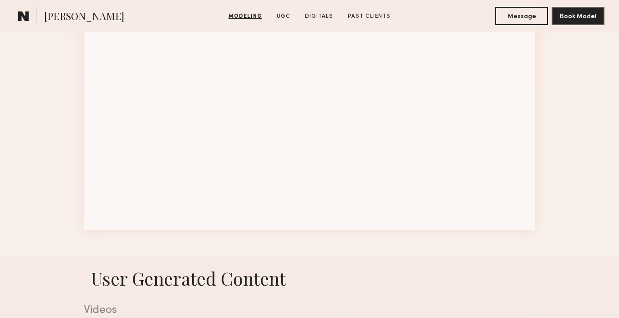
scroll to position [1233, 0]
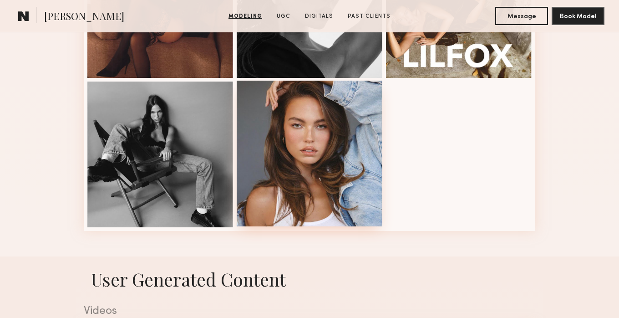
click at [313, 177] on div at bounding box center [310, 154] width 146 height 146
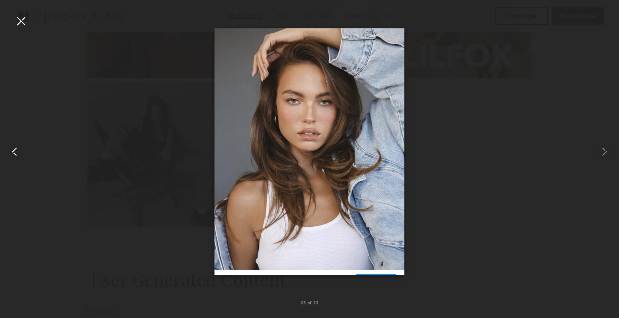
click at [12, 21] on div at bounding box center [12, 152] width 25 height 274
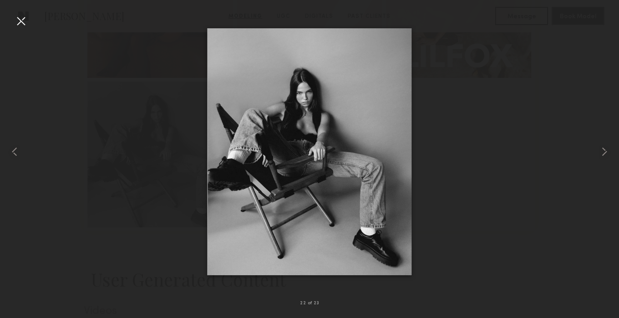
click at [22, 19] on div at bounding box center [21, 21] width 15 height 15
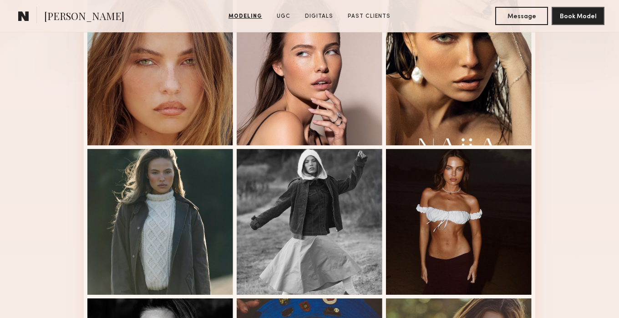
scroll to position [0, 0]
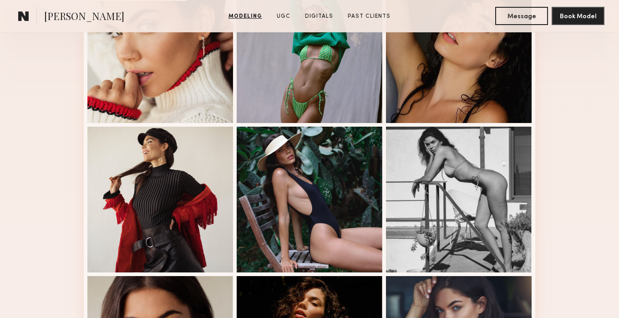
scroll to position [429, 0]
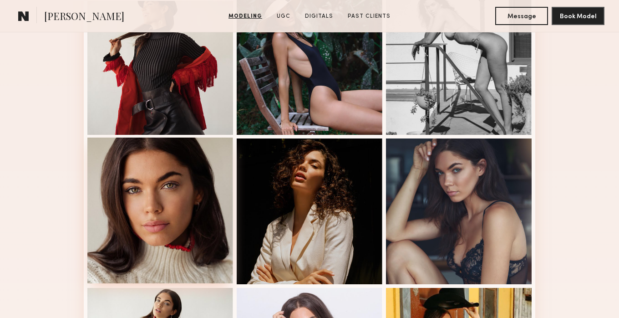
click at [185, 188] on div at bounding box center [160, 210] width 146 height 146
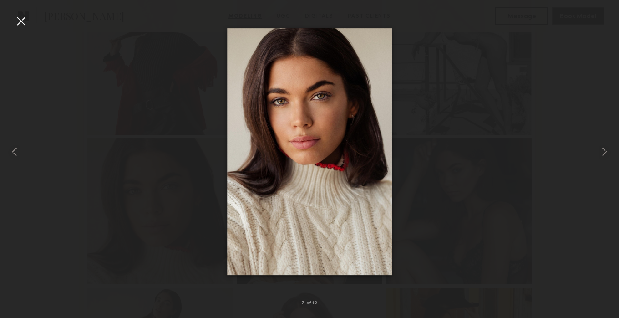
click at [15, 22] on div at bounding box center [21, 21] width 15 height 15
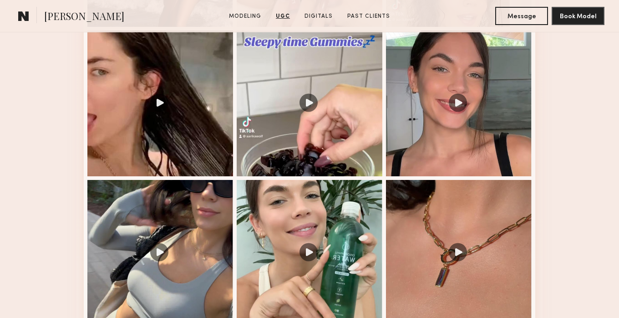
scroll to position [1121, 0]
